Goal: Information Seeking & Learning: Learn about a topic

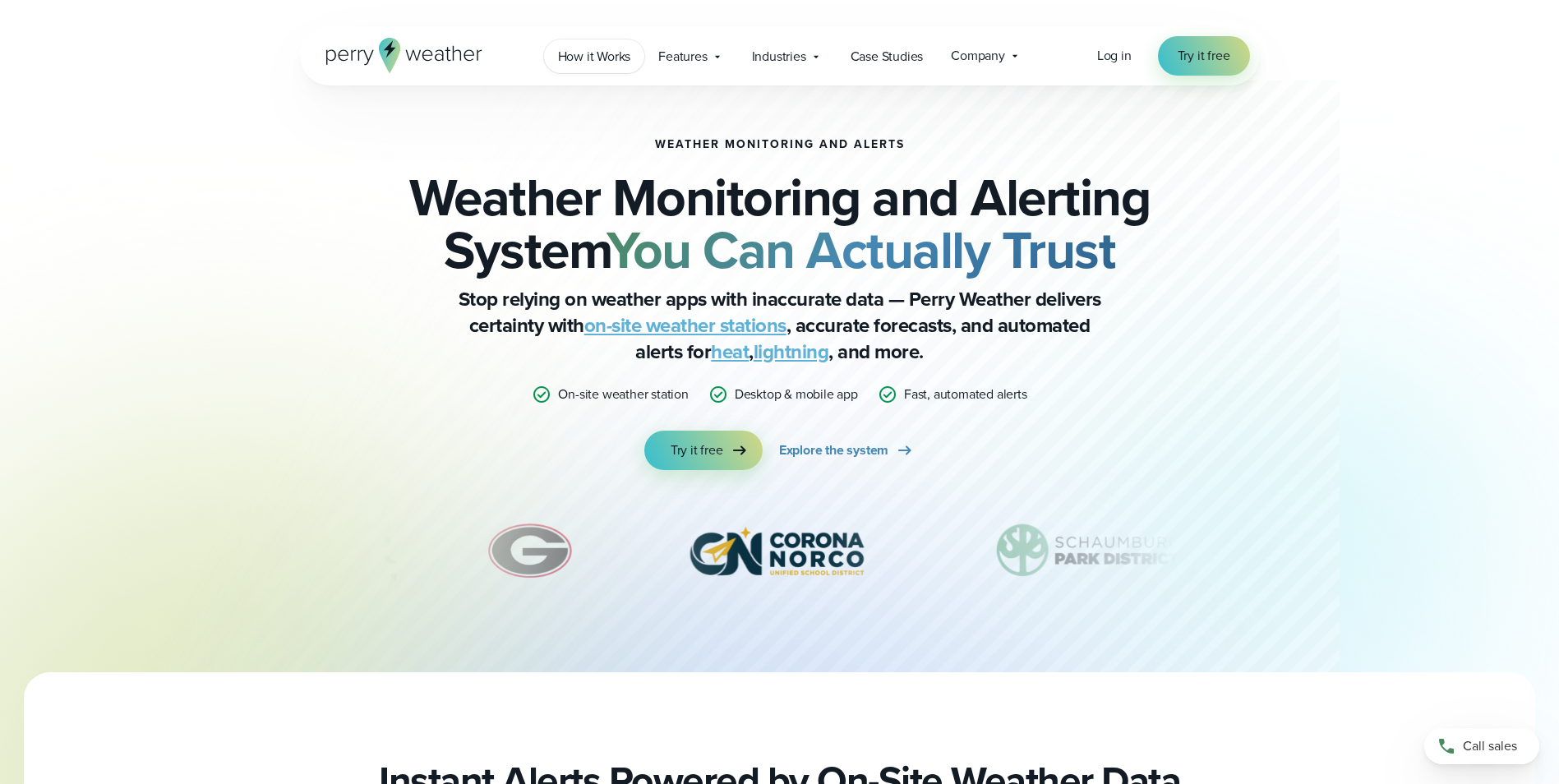
click at [570, 63] on span "How it Works" at bounding box center [595, 56] width 73 height 20
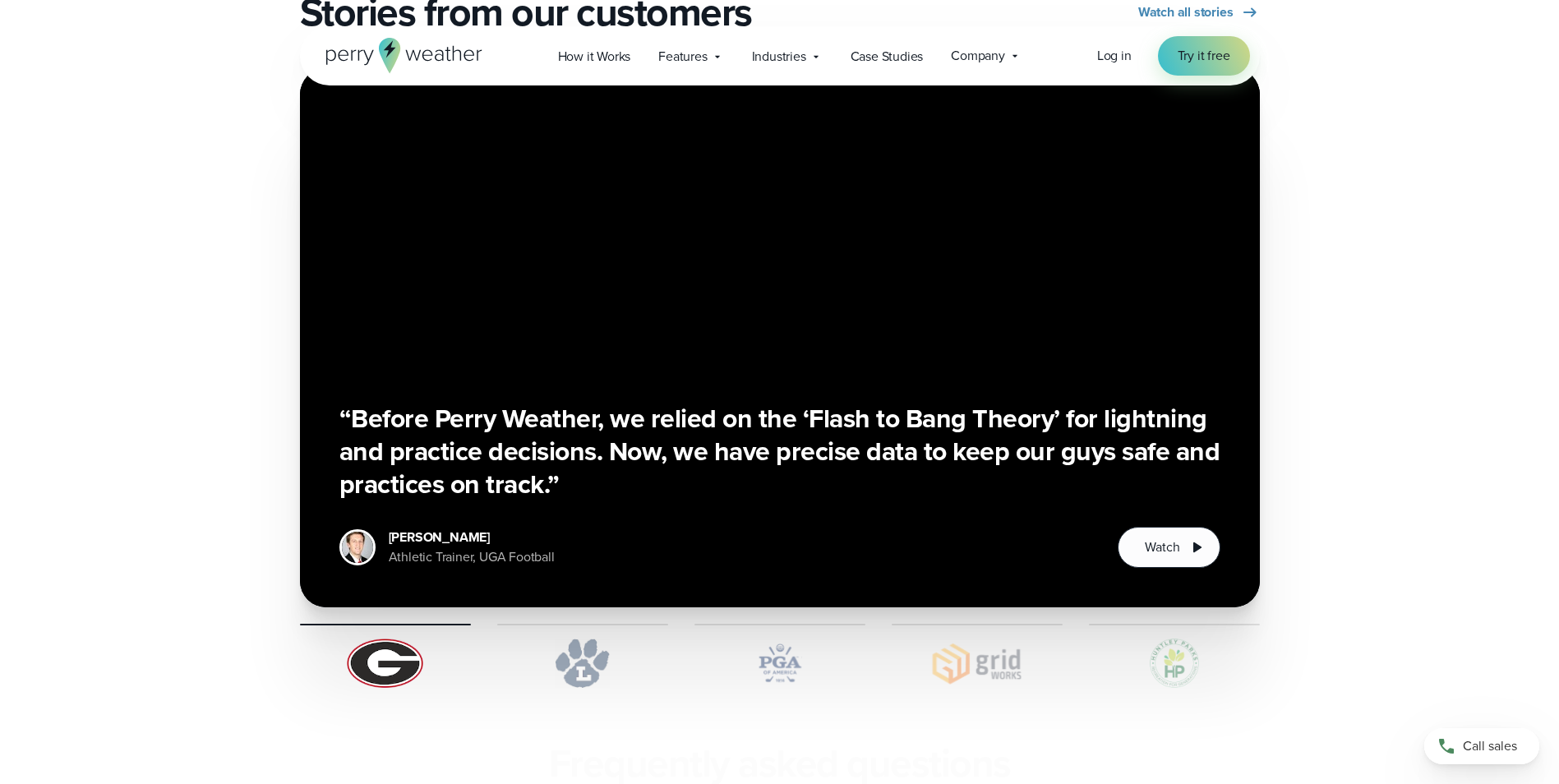
scroll to position [3286, 0]
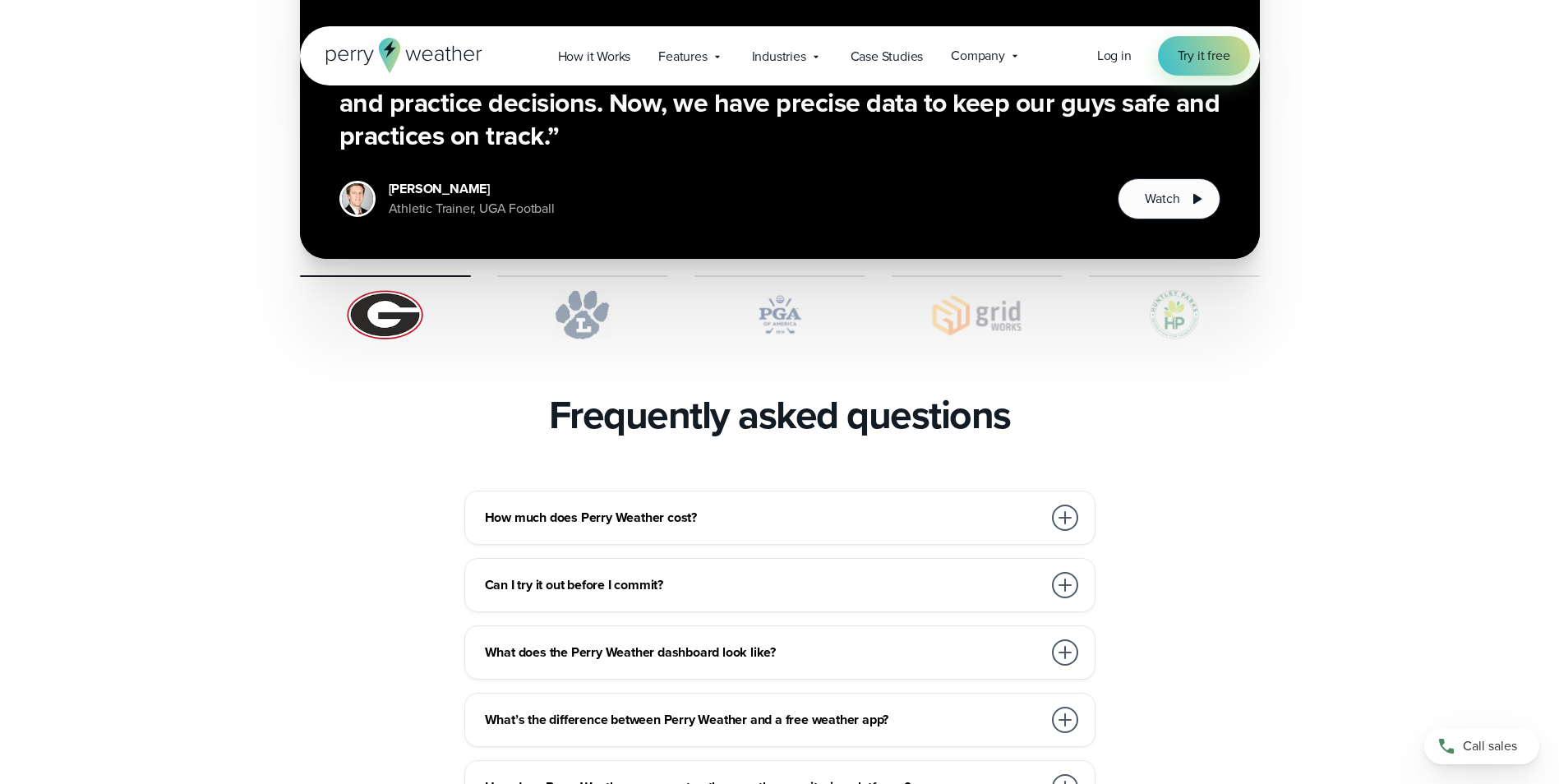
click at [1057, 504] on div at bounding box center [1065, 518] width 26 height 26
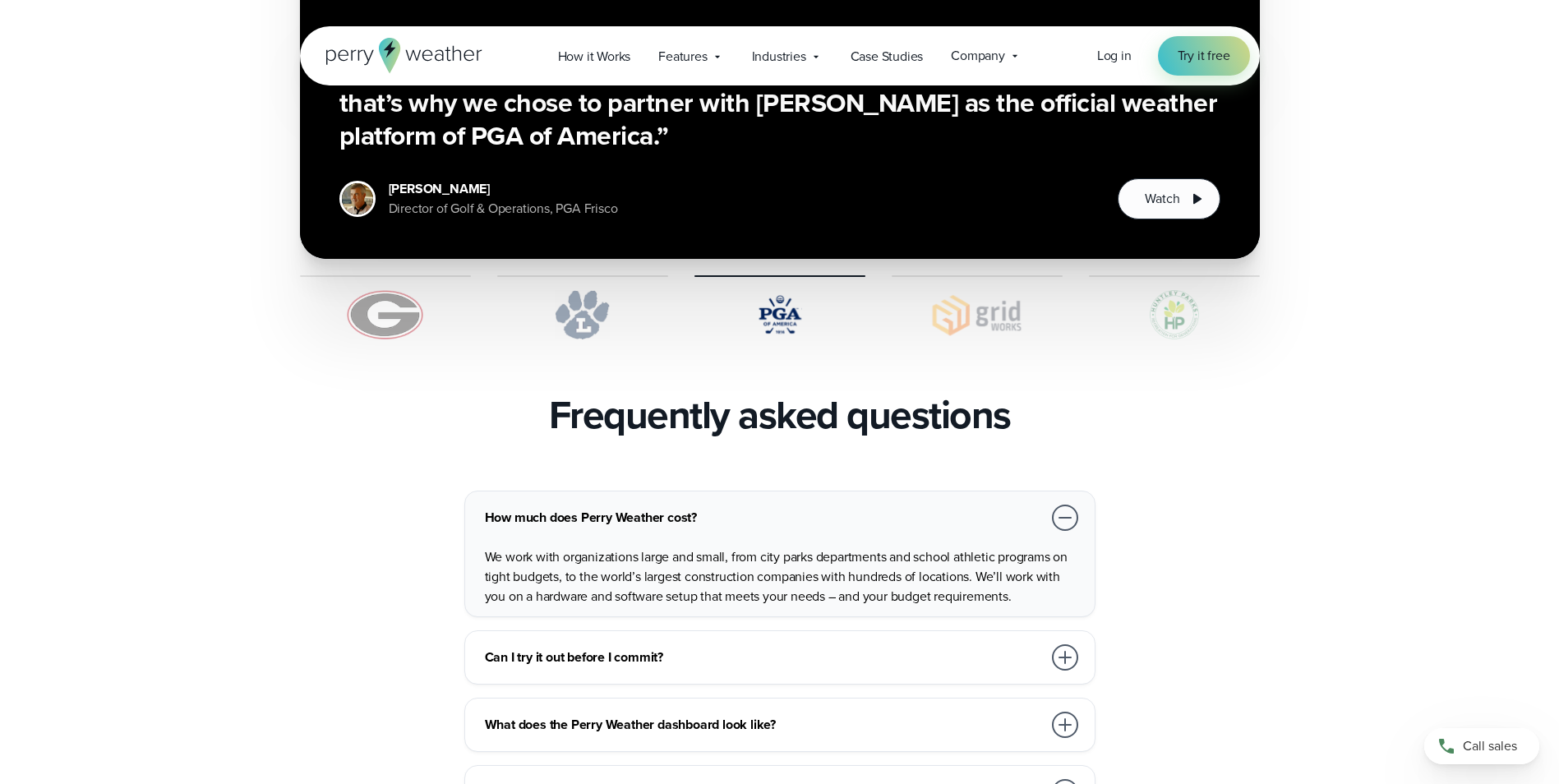
click at [1061, 712] on div at bounding box center [1065, 725] width 26 height 26
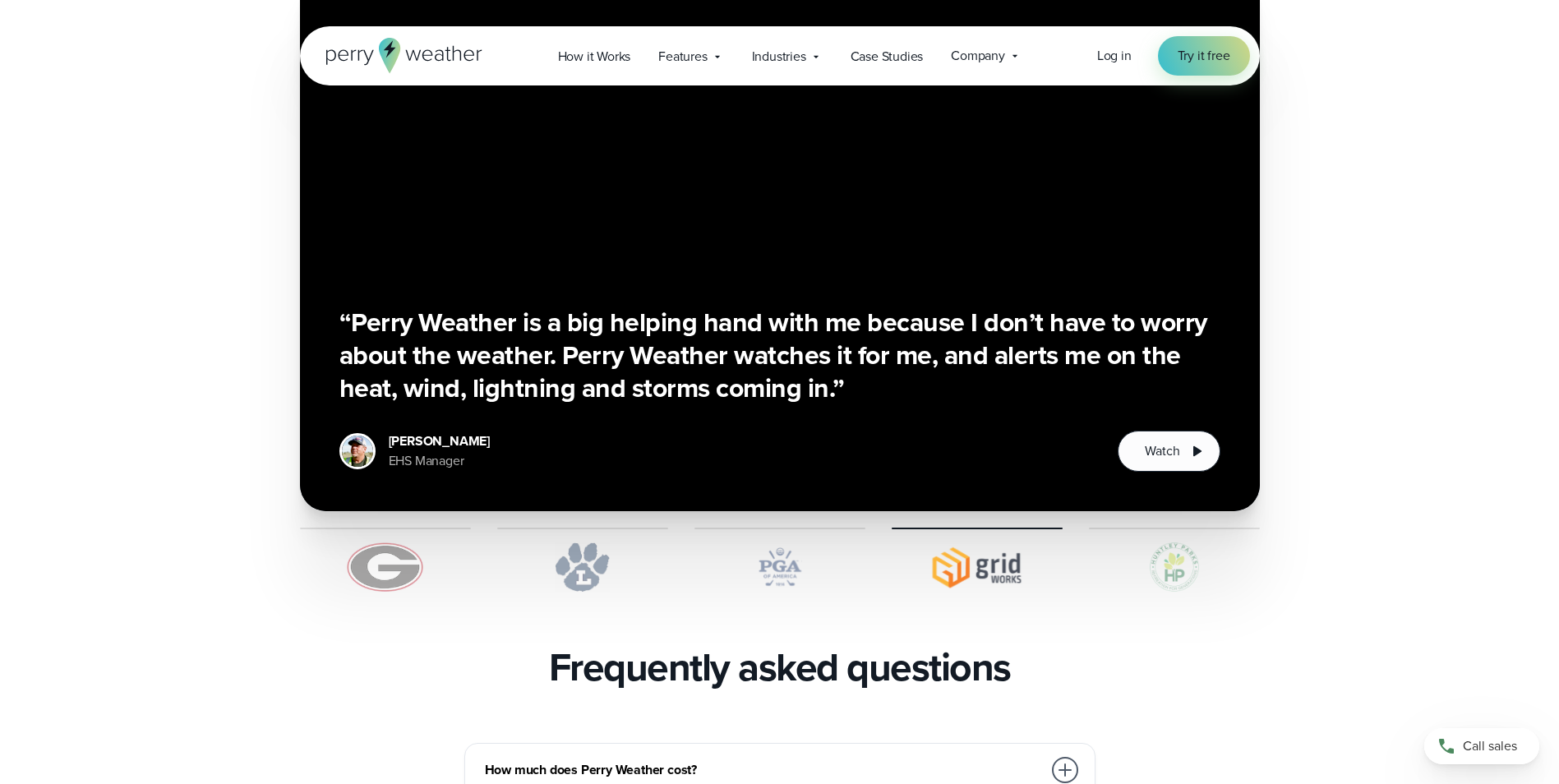
scroll to position [2875, 0]
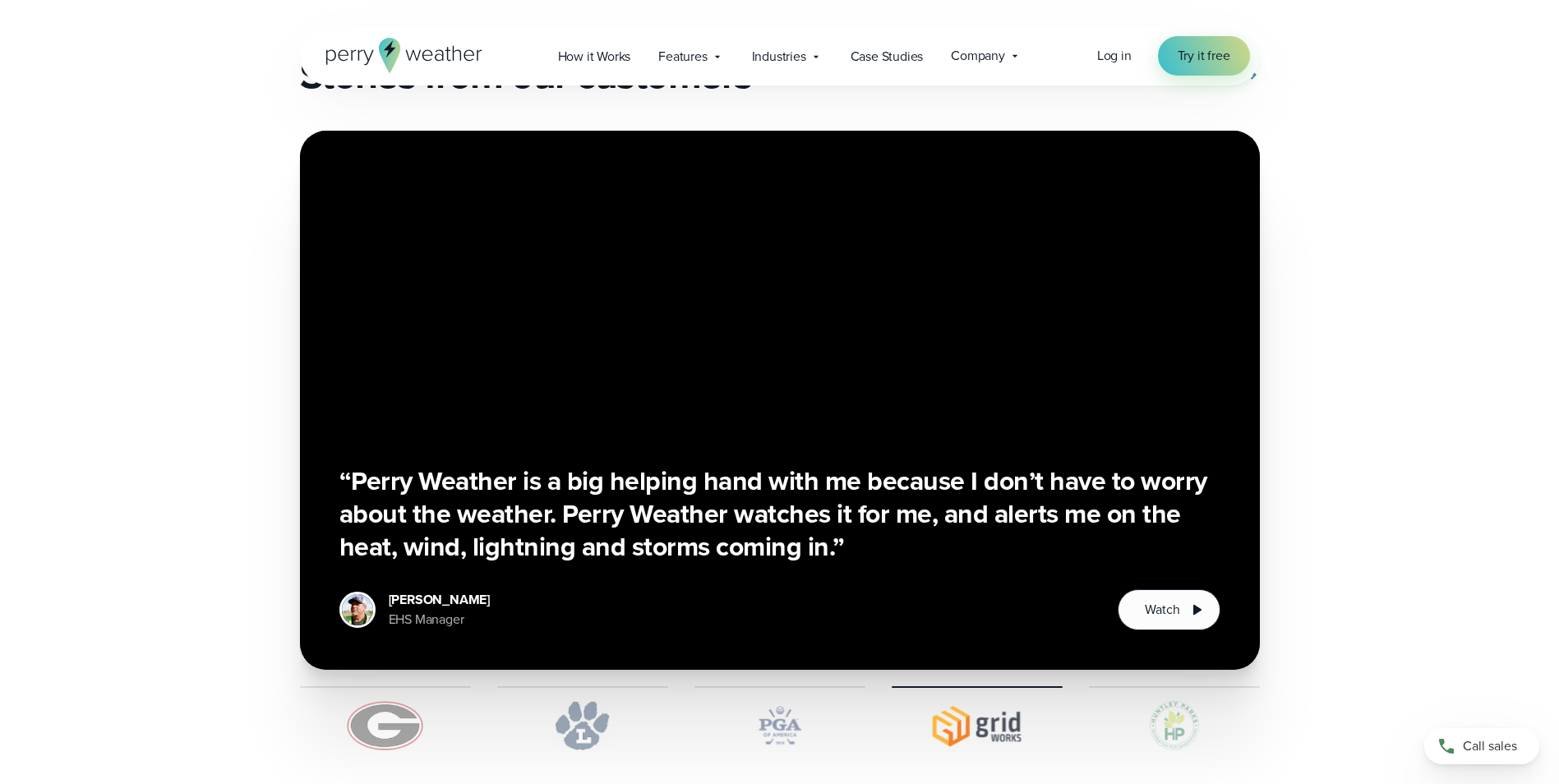
click at [555, 134] on div "“Perry Weather is a big helping hand with me because I don’t have to worry abou…" at bounding box center [780, 400] width 959 height 539
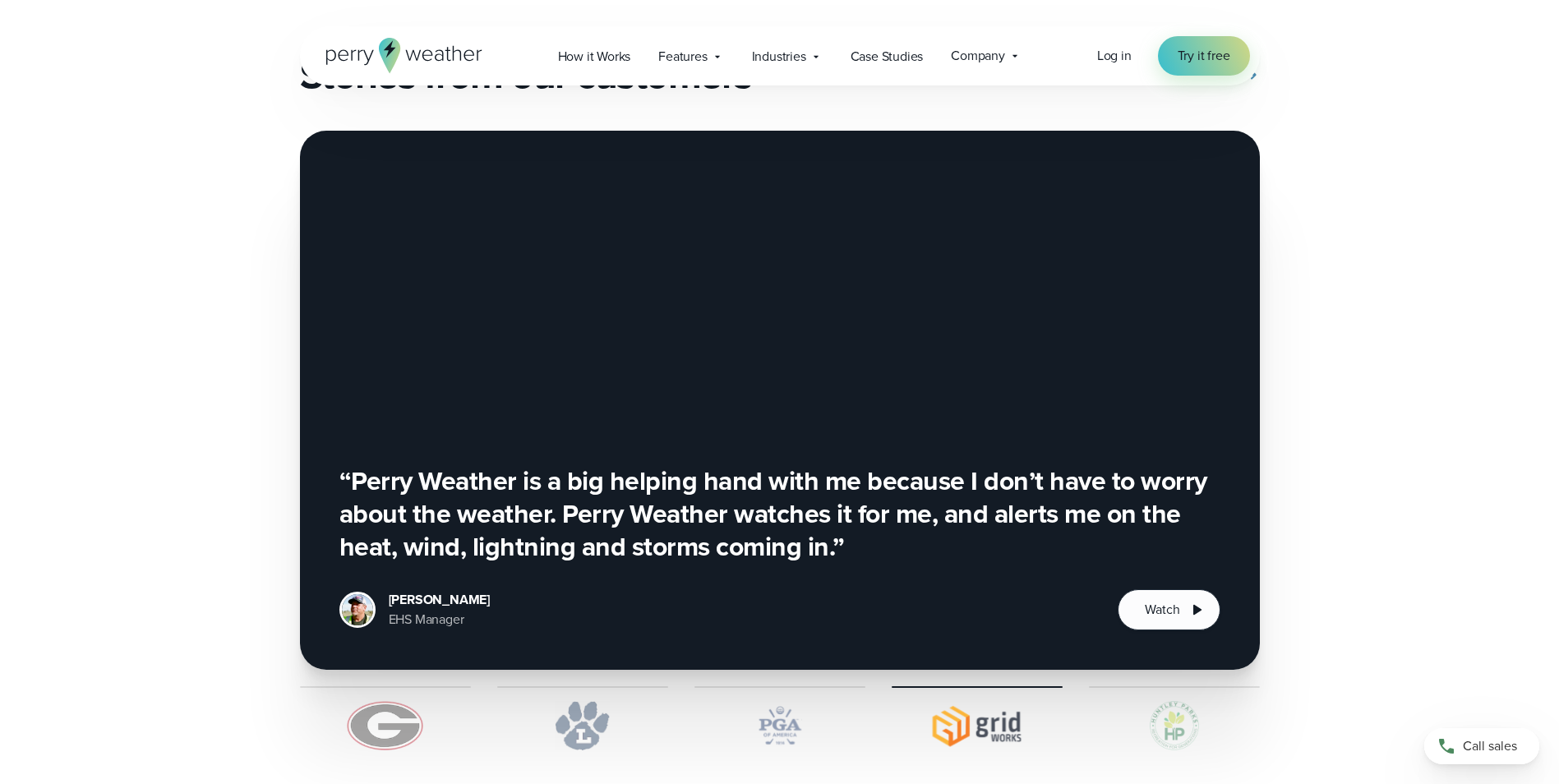
scroll to position [759, 0]
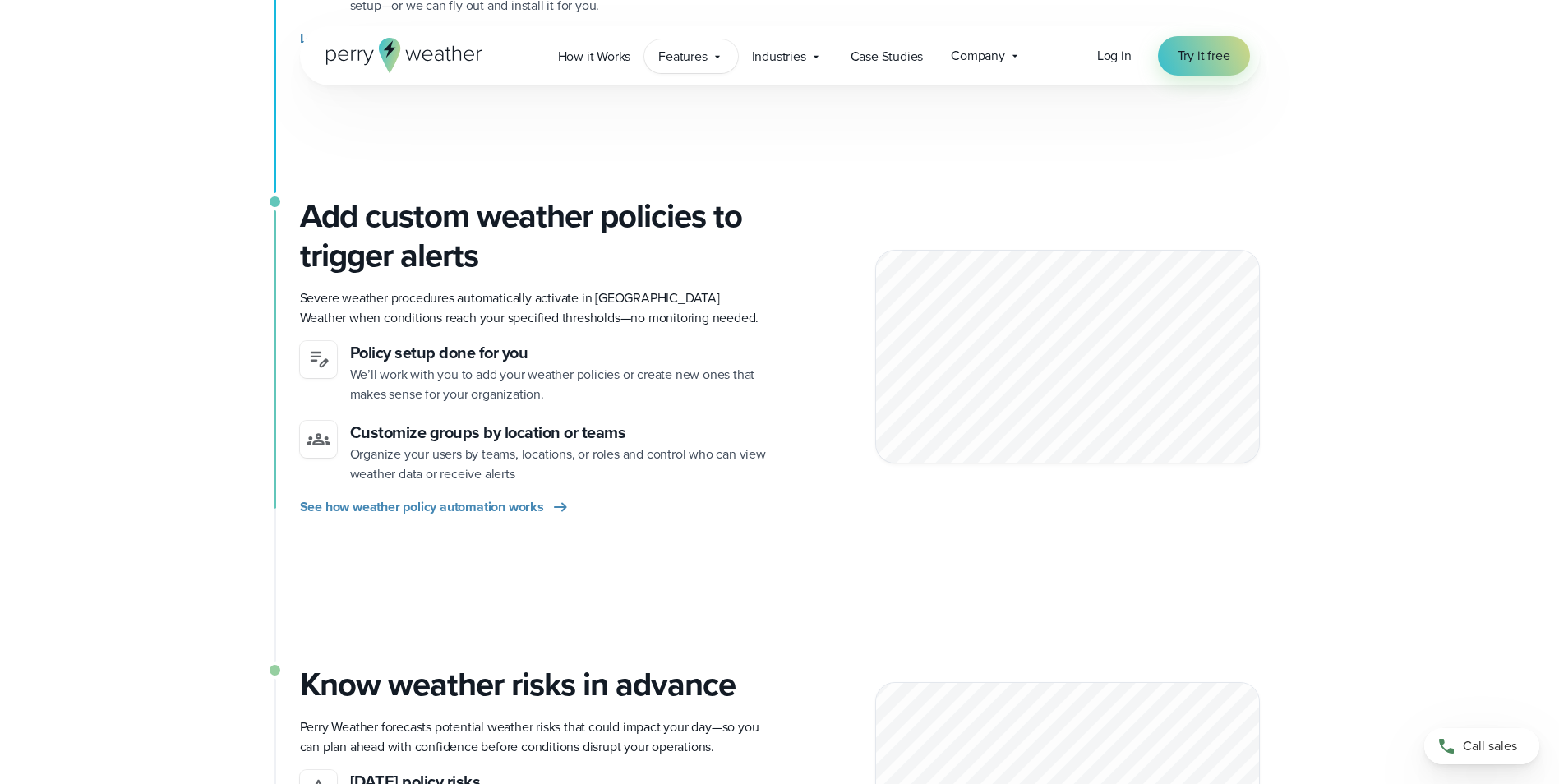
drag, startPoint x: 741, startPoint y: 74, endPoint x: 687, endPoint y: 61, distance: 55.5
click at [687, 61] on span "Features" at bounding box center [682, 56] width 48 height 20
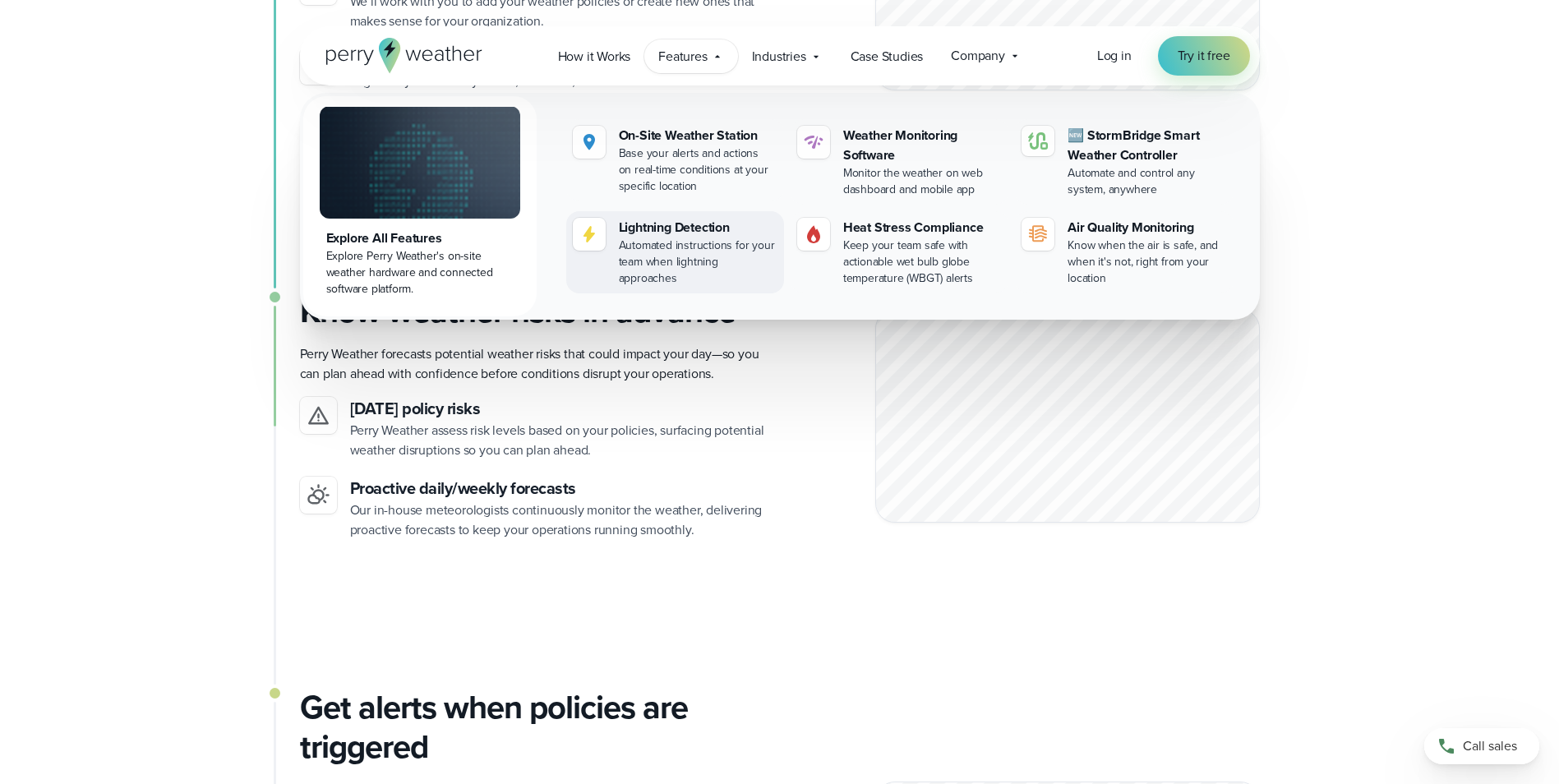
scroll to position [1169, 0]
